Goal: Information Seeking & Learning: Learn about a topic

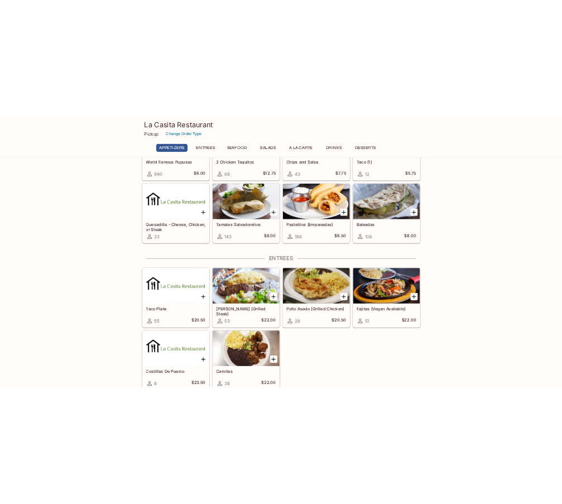
scroll to position [168, 0]
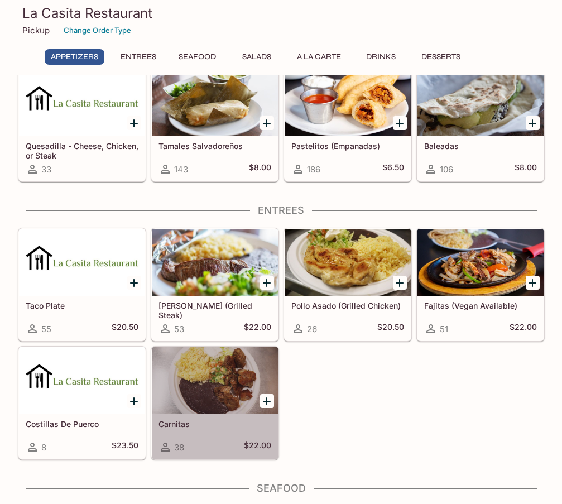
click at [236, 377] on div at bounding box center [215, 380] width 126 height 67
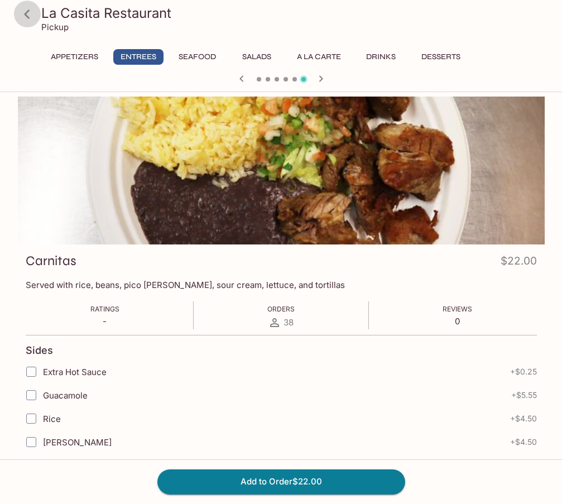
click at [24, 15] on icon at bounding box center [27, 14] width 20 height 20
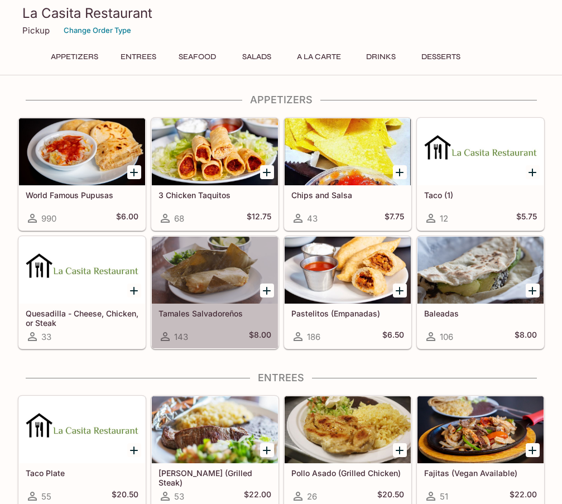
click at [211, 274] on div at bounding box center [215, 270] width 126 height 67
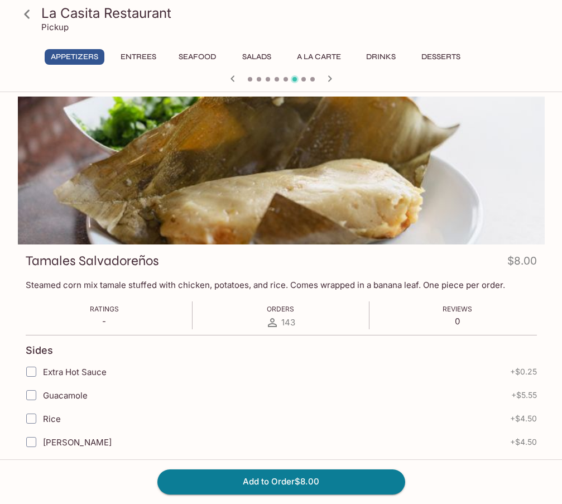
click at [22, 13] on icon at bounding box center [27, 14] width 20 height 20
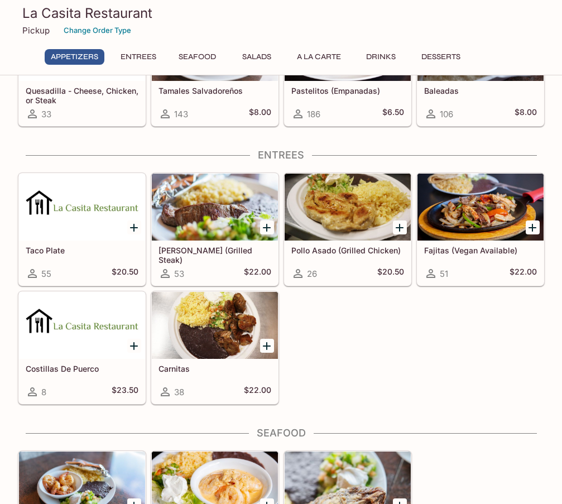
scroll to position [223, 0]
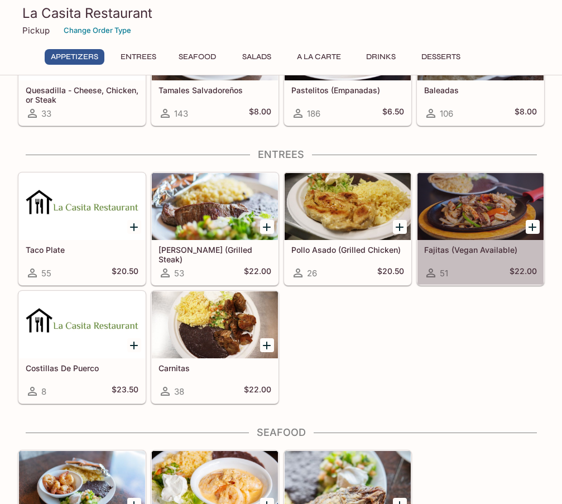
click at [482, 208] on div at bounding box center [481, 206] width 126 height 67
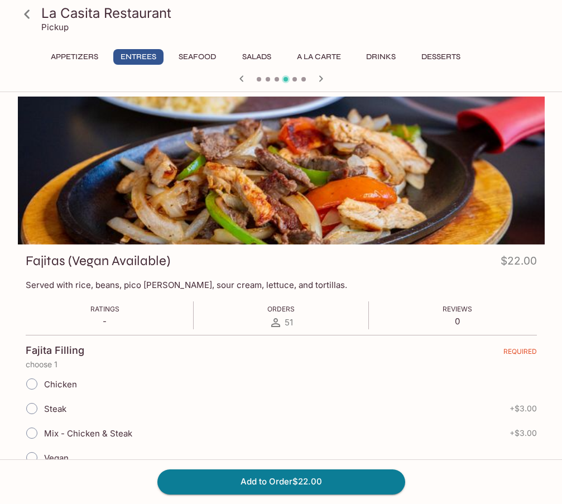
click at [21, 13] on icon at bounding box center [27, 14] width 20 height 20
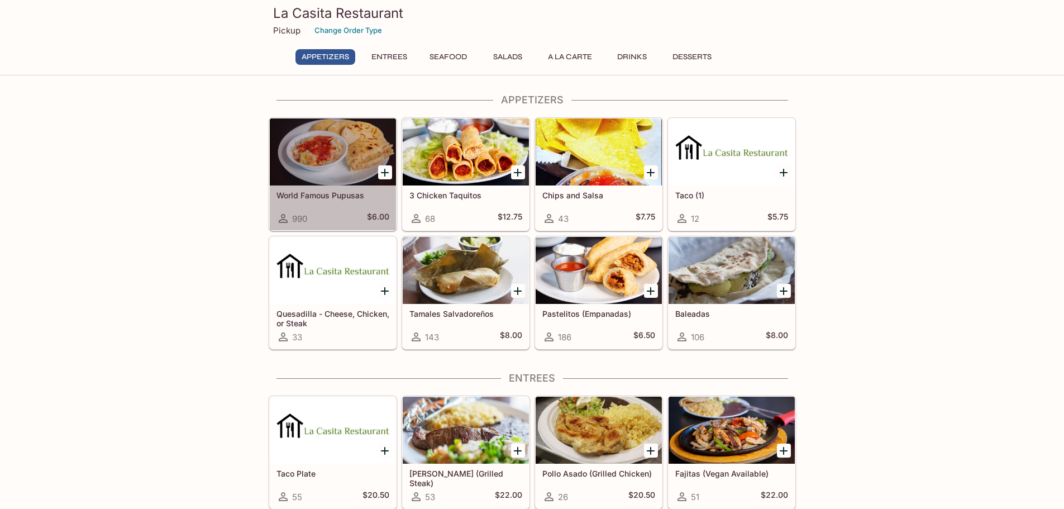
click at [352, 168] on div at bounding box center [333, 151] width 126 height 67
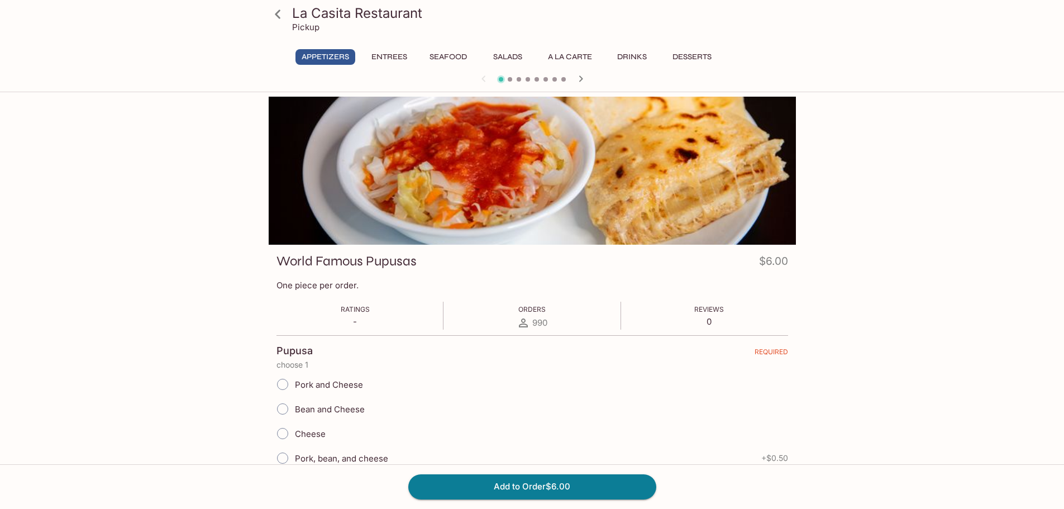
click at [279, 12] on icon at bounding box center [278, 14] width 20 height 20
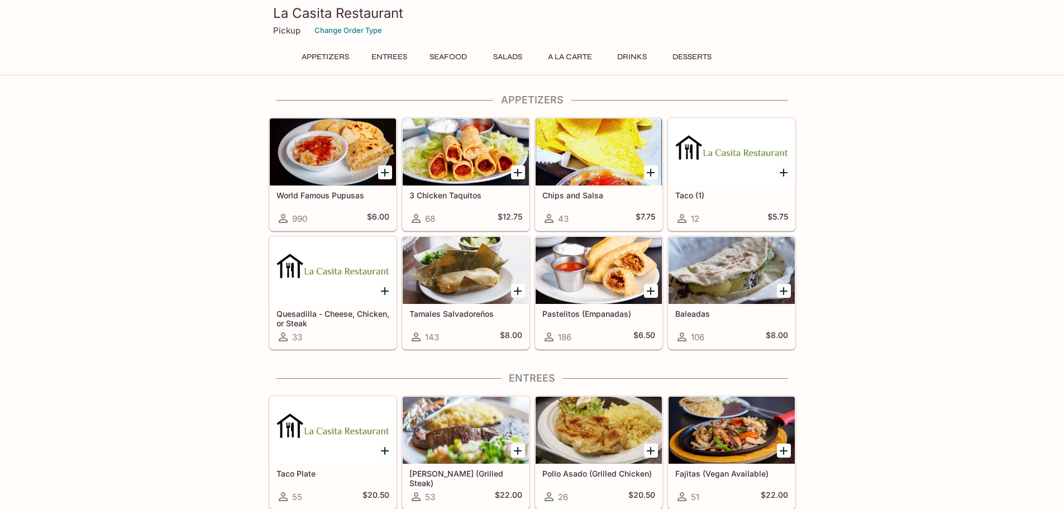
click at [485, 150] on div at bounding box center [466, 151] width 126 height 67
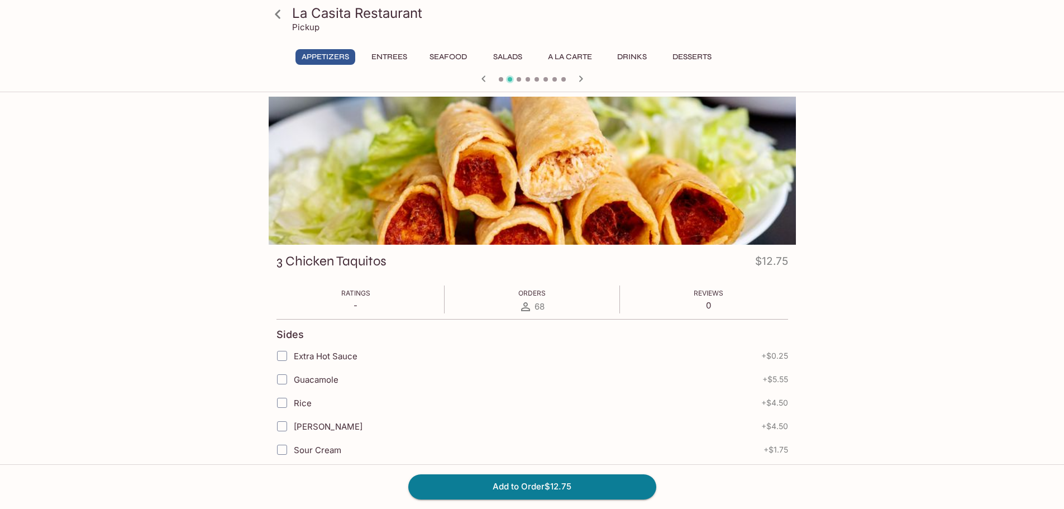
click at [278, 8] on icon at bounding box center [278, 14] width 20 height 20
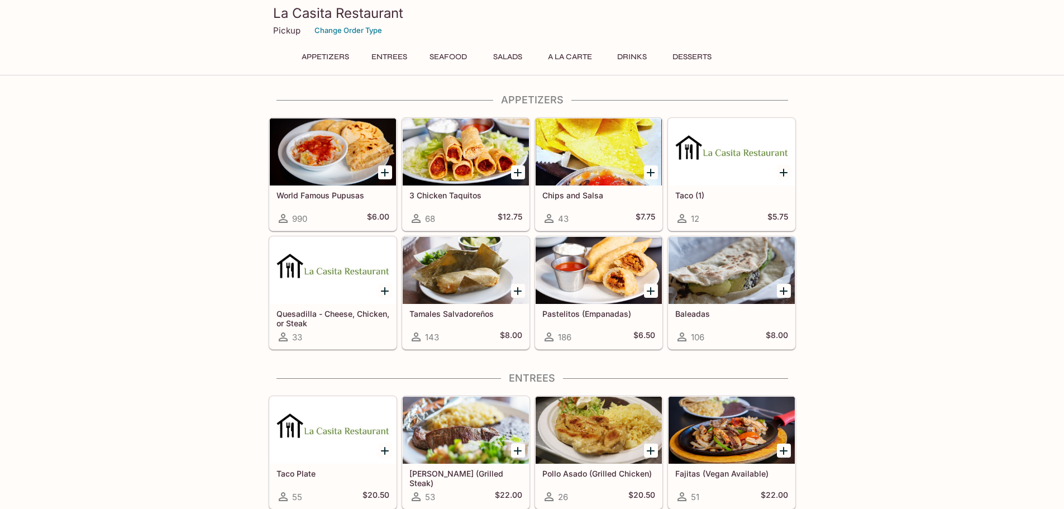
click at [345, 169] on div at bounding box center [333, 151] width 126 height 67
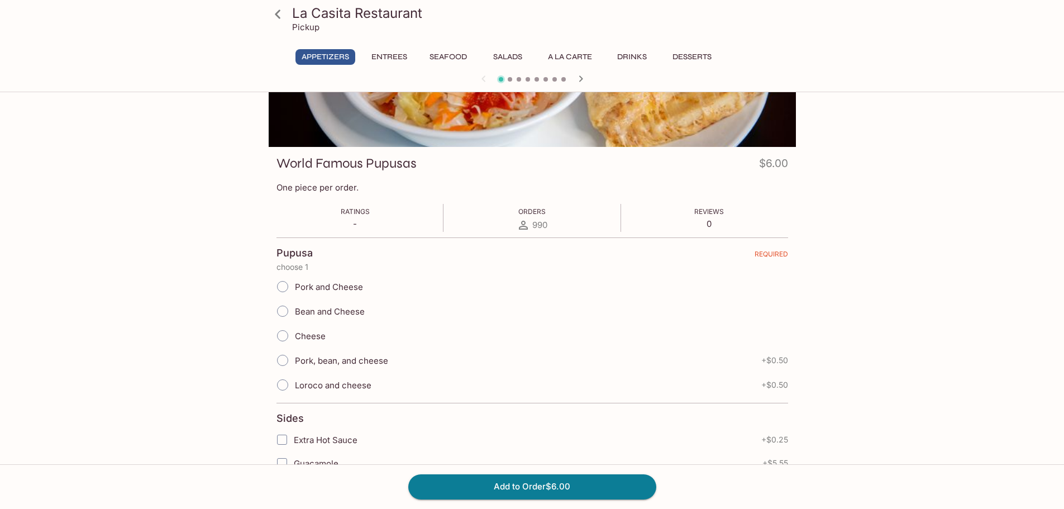
scroll to position [112, 0]
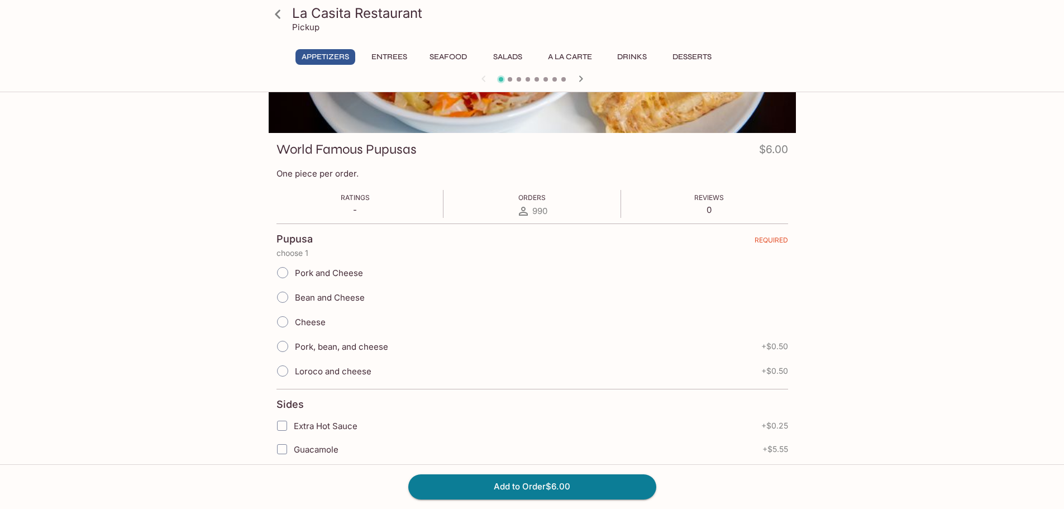
click at [399, 54] on button "Entrees" at bounding box center [389, 57] width 50 height 16
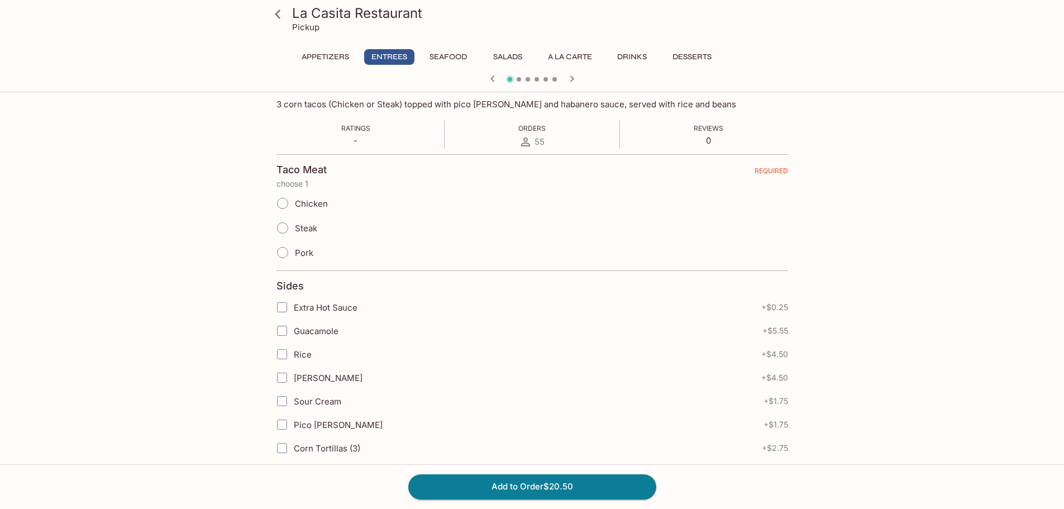
scroll to position [123, 0]
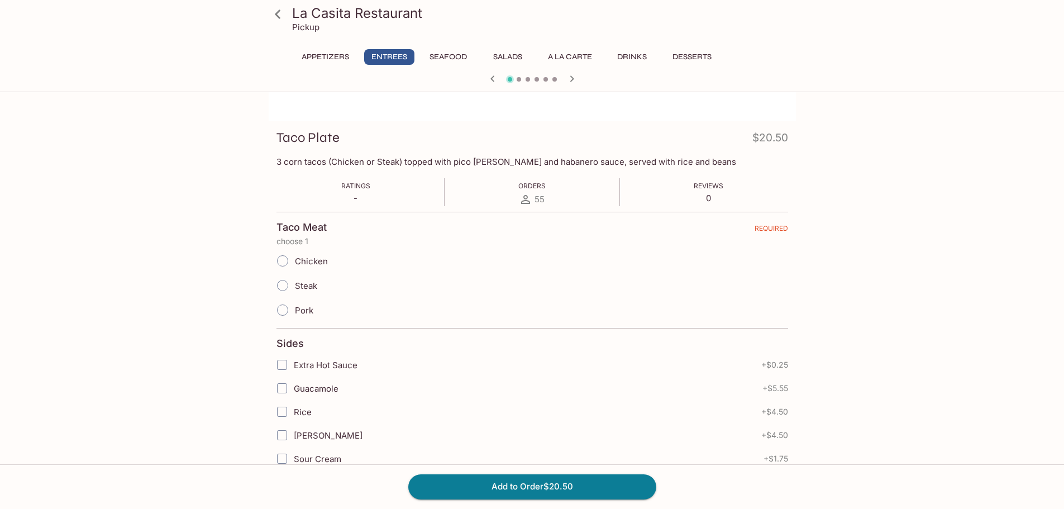
click at [309, 58] on button "Appetizers" at bounding box center [325, 57] width 60 height 16
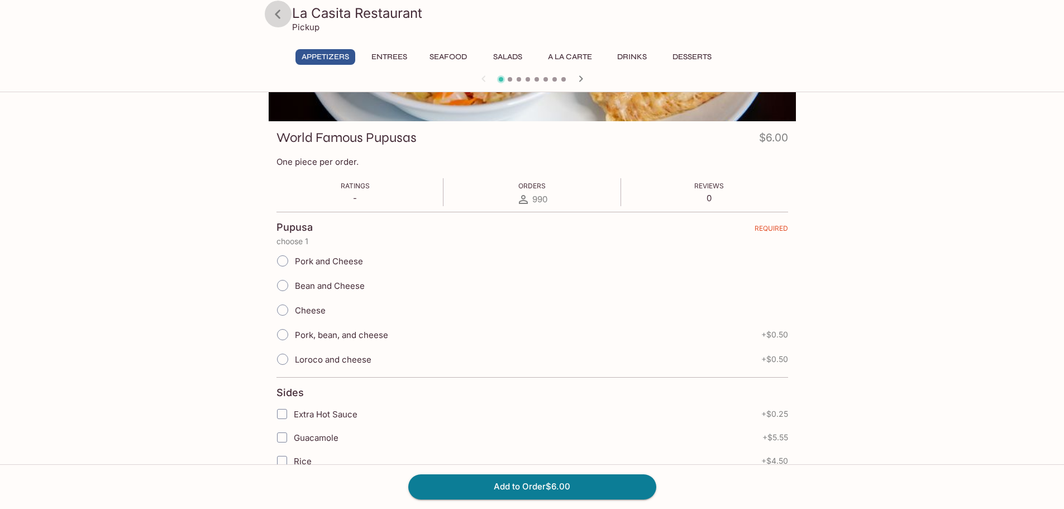
click at [279, 12] on icon at bounding box center [278, 14] width 20 height 20
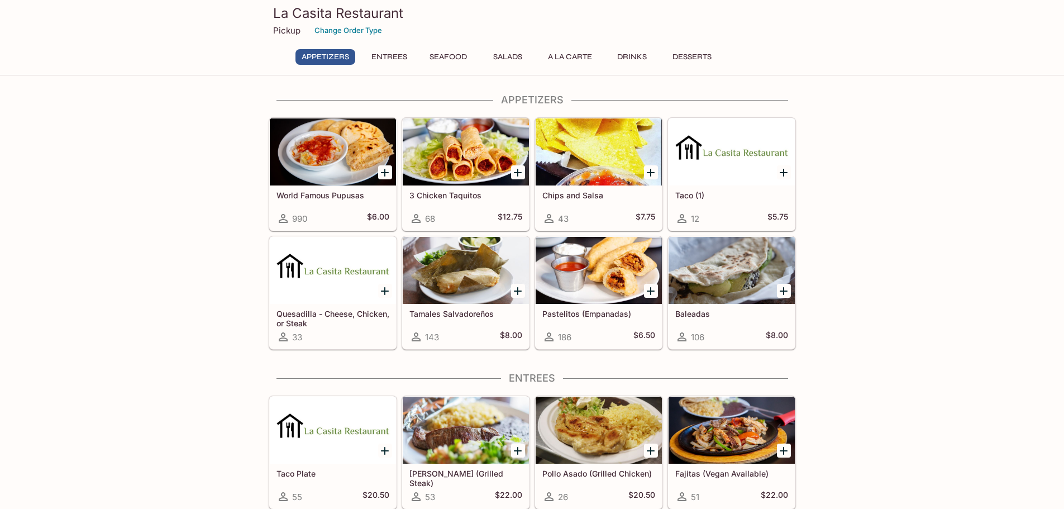
click at [460, 156] on div at bounding box center [466, 151] width 126 height 67
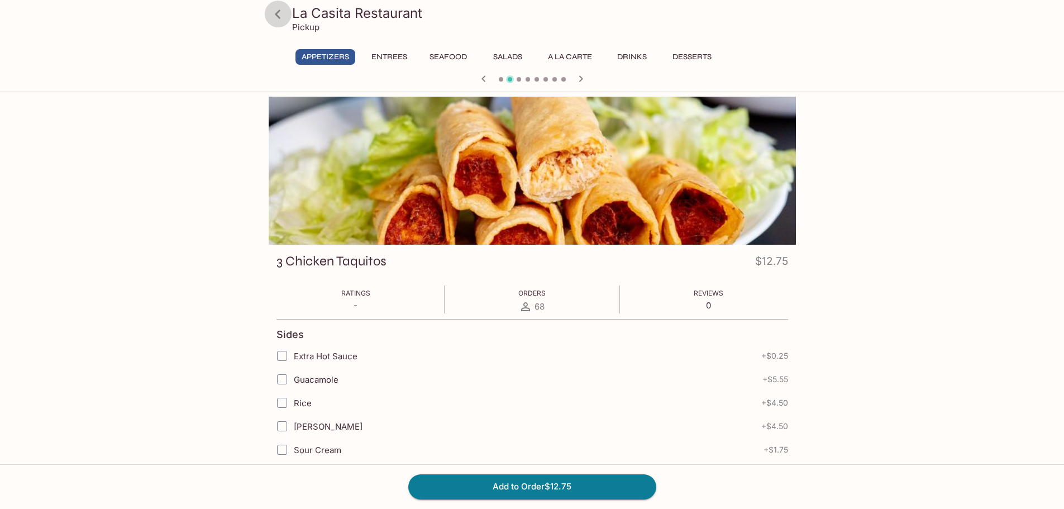
click at [282, 16] on icon at bounding box center [278, 14] width 20 height 20
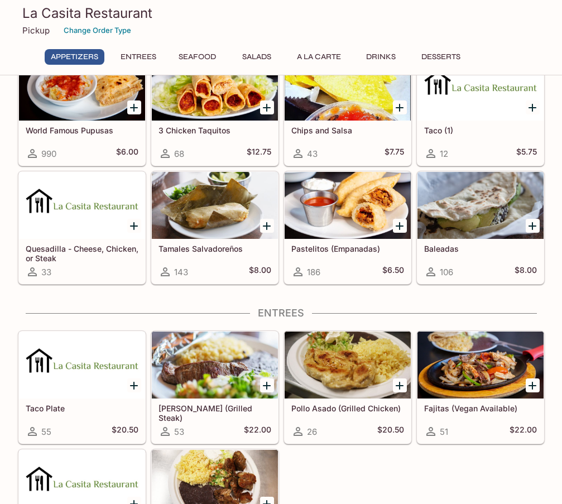
scroll to position [168, 0]
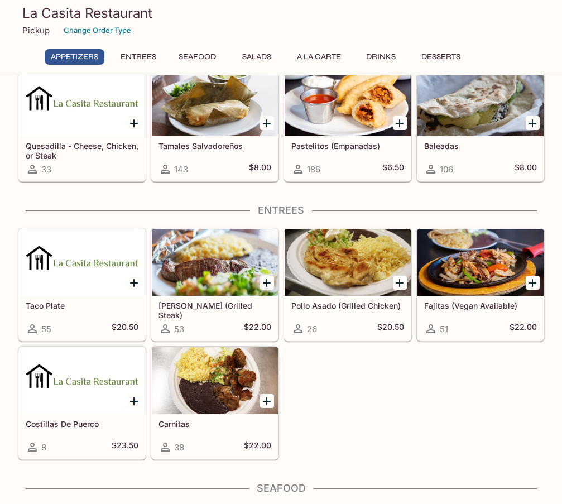
click at [395, 382] on div "Taco Plate 55 $20.50 Carne Asada (Grilled Steak) 53 $22.00 Pollo Asado (Grilled…" at bounding box center [279, 341] width 532 height 237
